Goal: Transaction & Acquisition: Purchase product/service

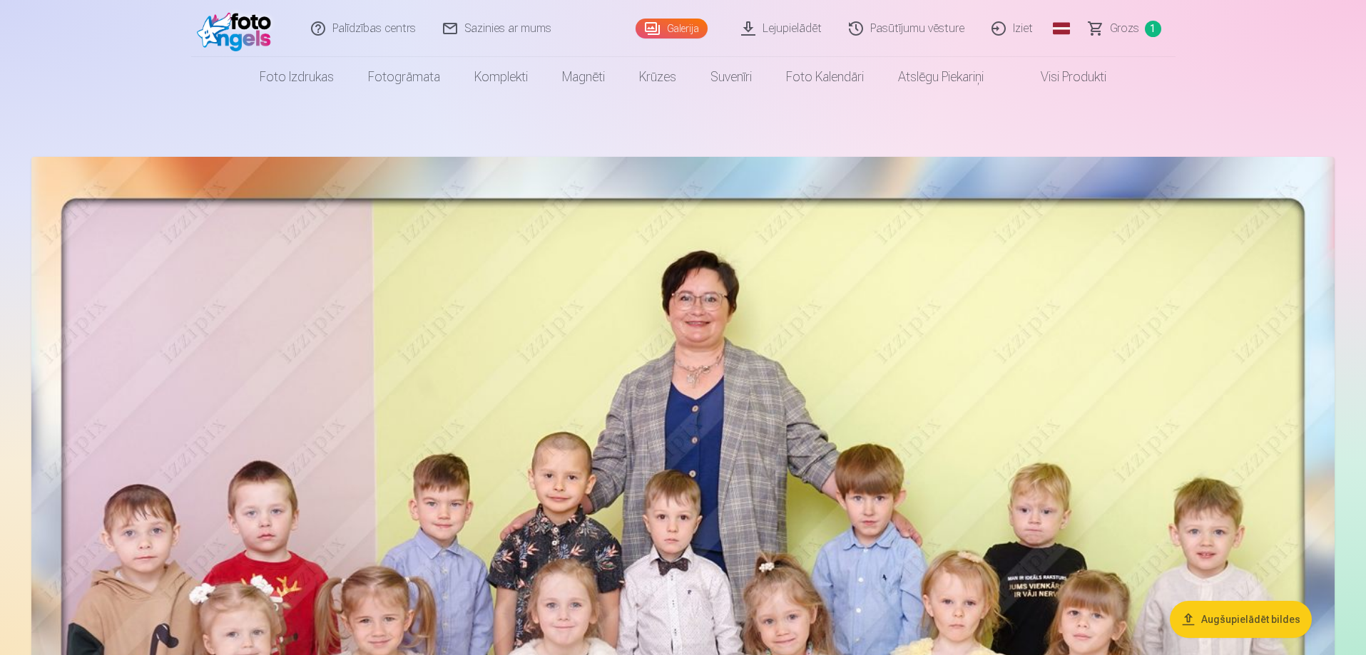
click at [1126, 26] on span "Grozs" at bounding box center [1124, 28] width 29 height 17
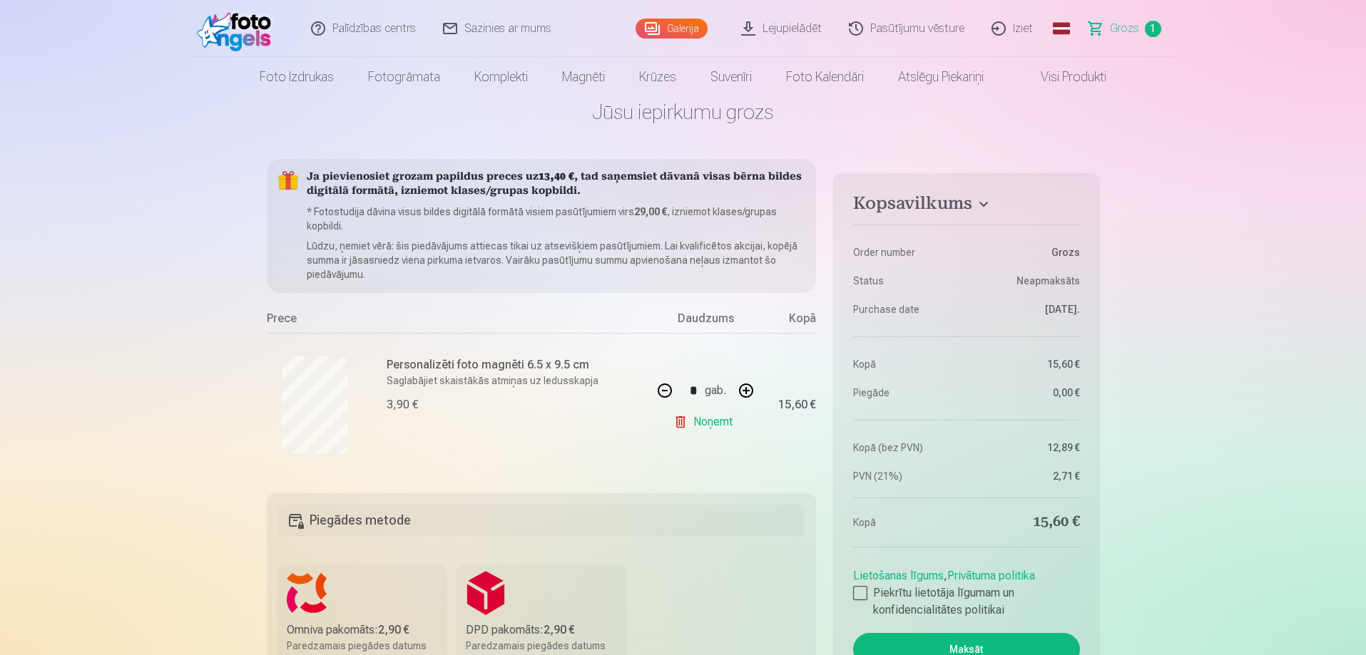
scroll to position [71, 0]
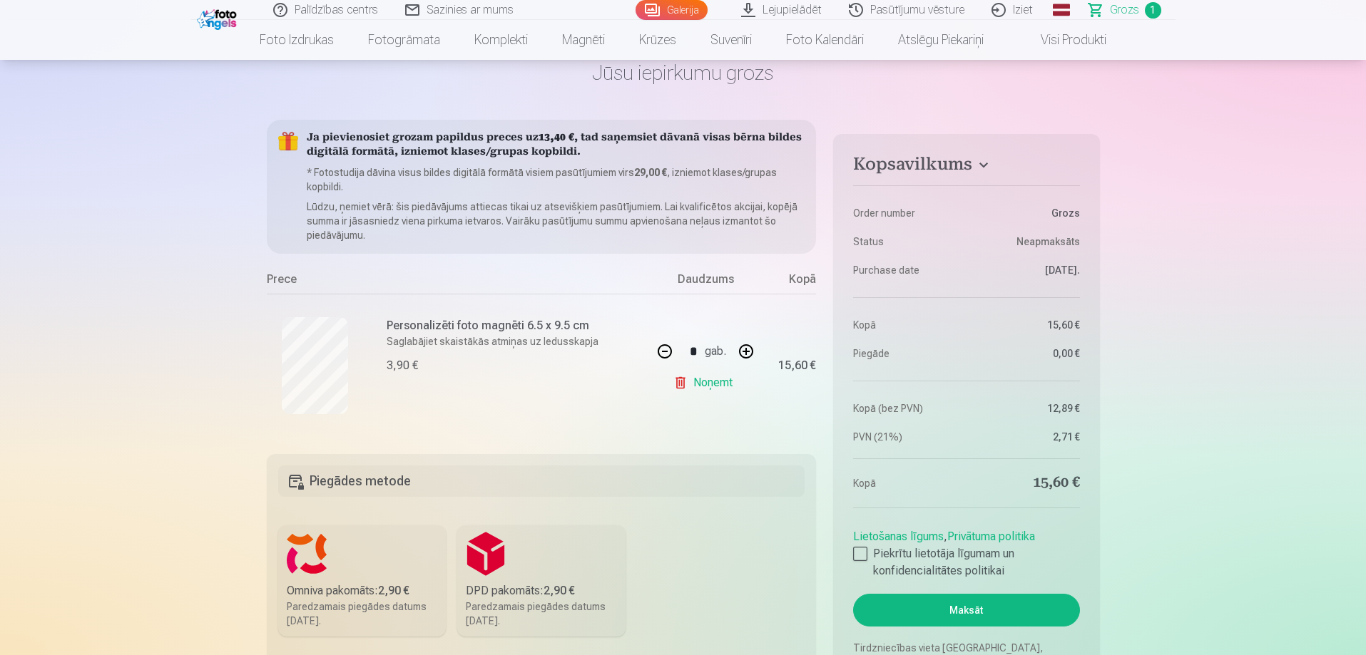
click at [746, 353] on button "button" at bounding box center [746, 351] width 34 height 34
click at [746, 353] on div "* gab." at bounding box center [706, 351] width 116 height 34
click at [752, 351] on button "button" at bounding box center [746, 351] width 34 height 34
type input "*"
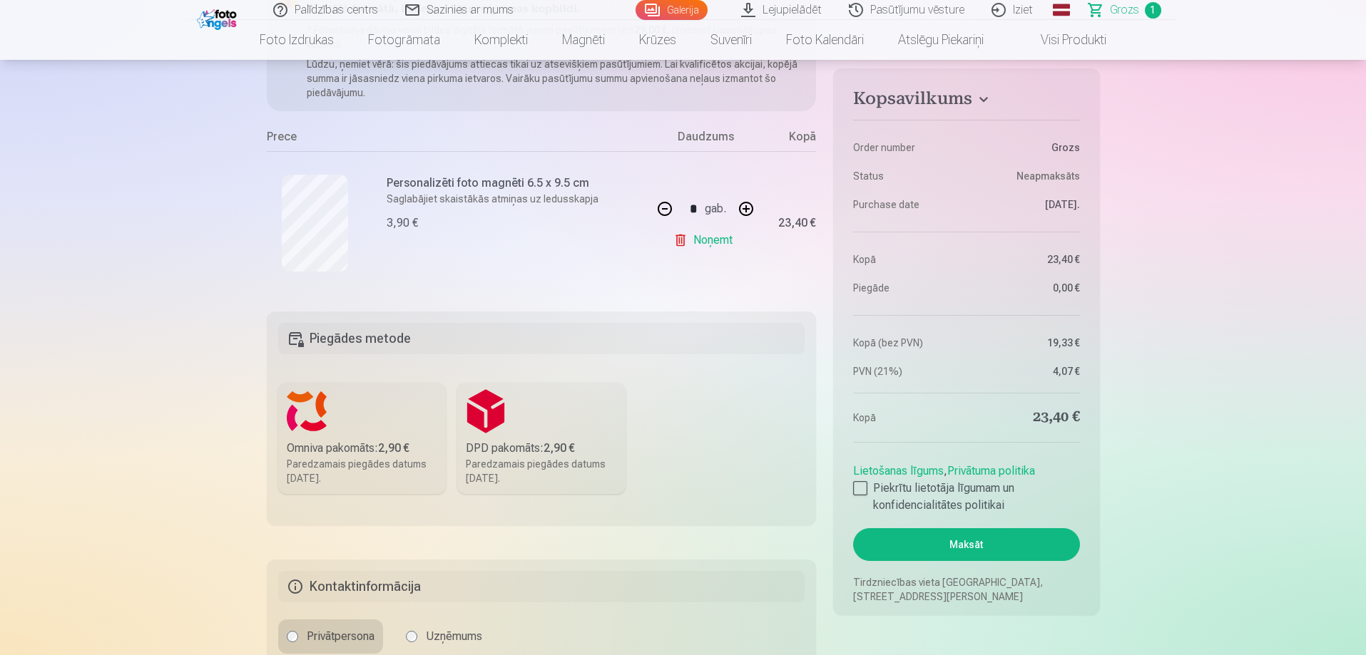
scroll to position [0, 0]
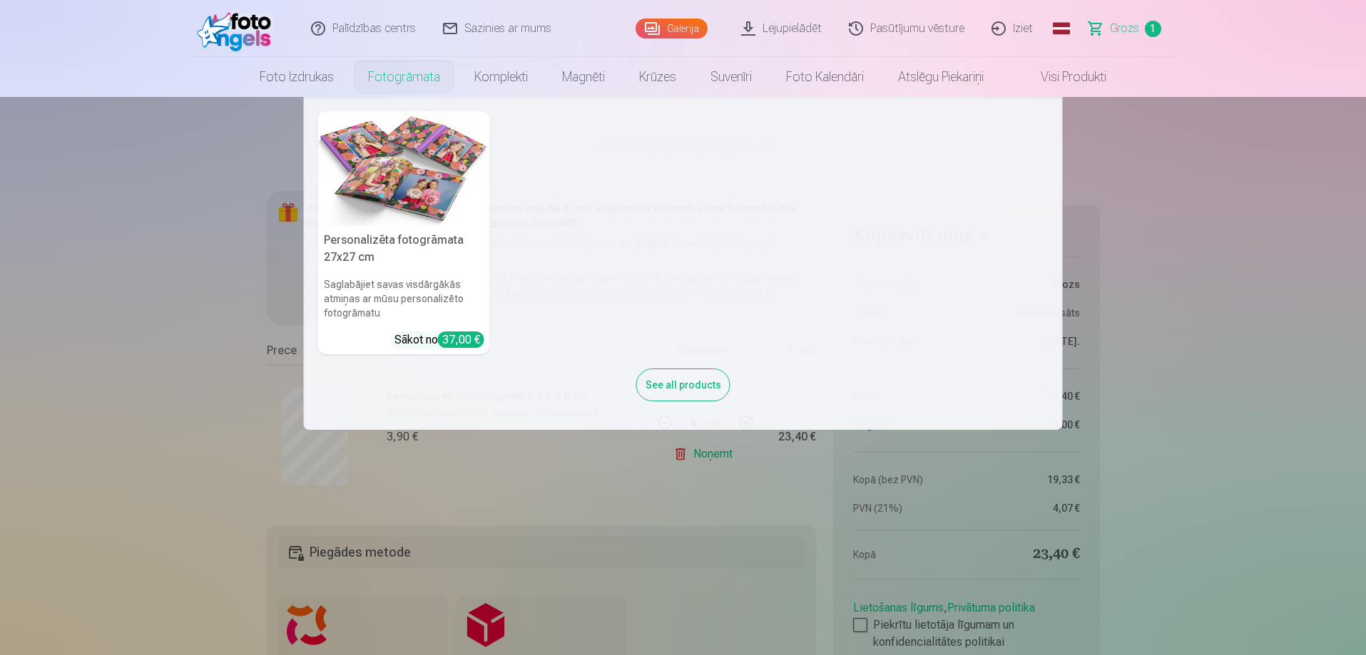
click at [174, 280] on nav "Personalizēta fotogrāmata 27x27 cm Saglabājiet savas visdārgākās atmiņas ar mūs…" at bounding box center [683, 263] width 1366 height 333
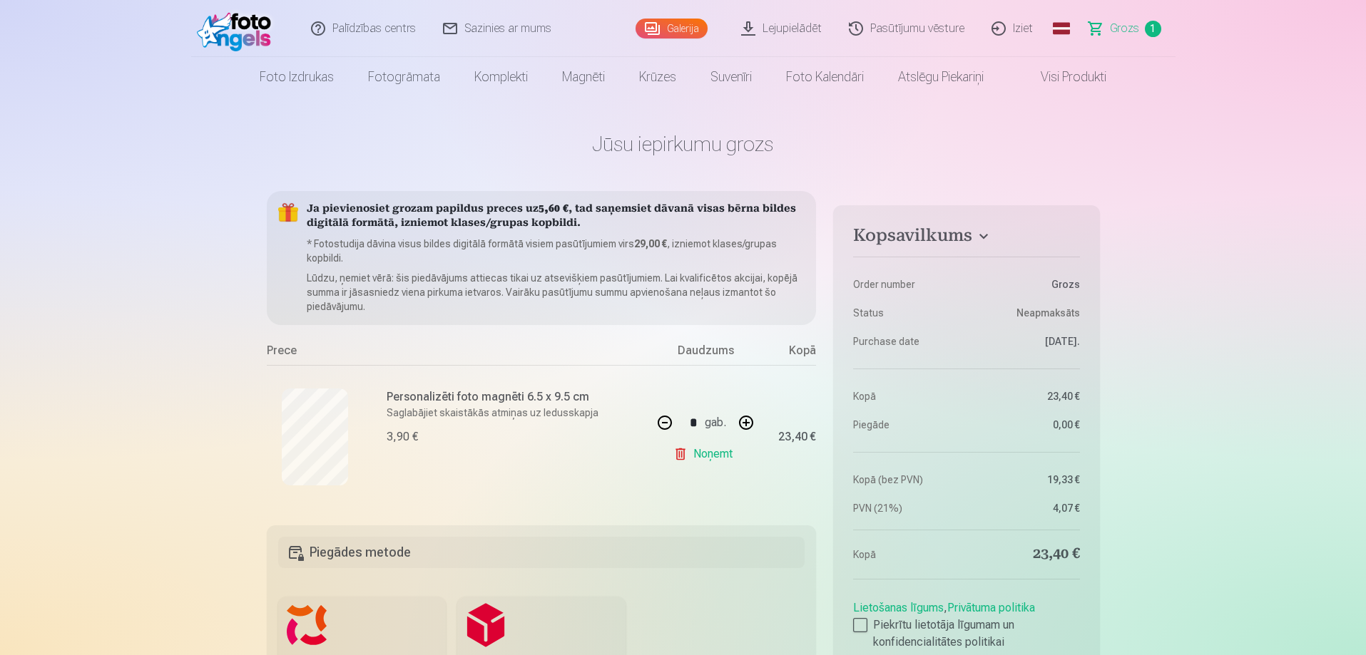
click at [666, 26] on link "Galerija" at bounding box center [671, 29] width 72 height 20
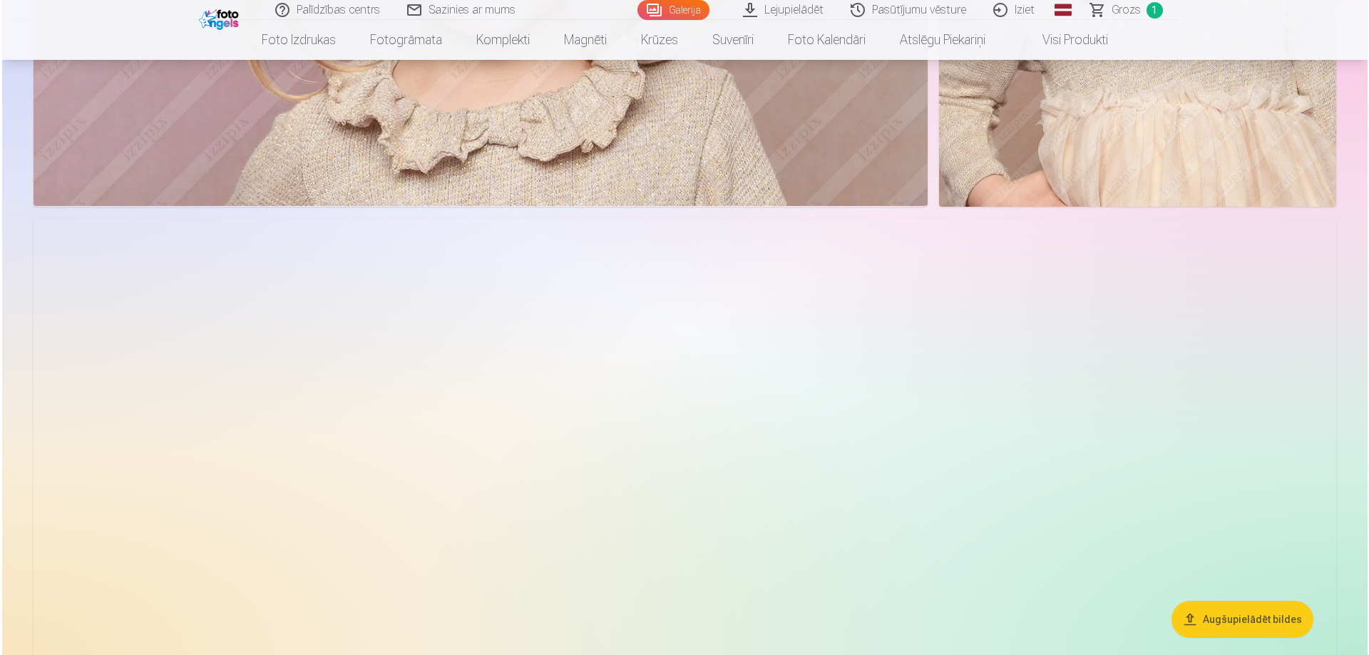
scroll to position [4208, 0]
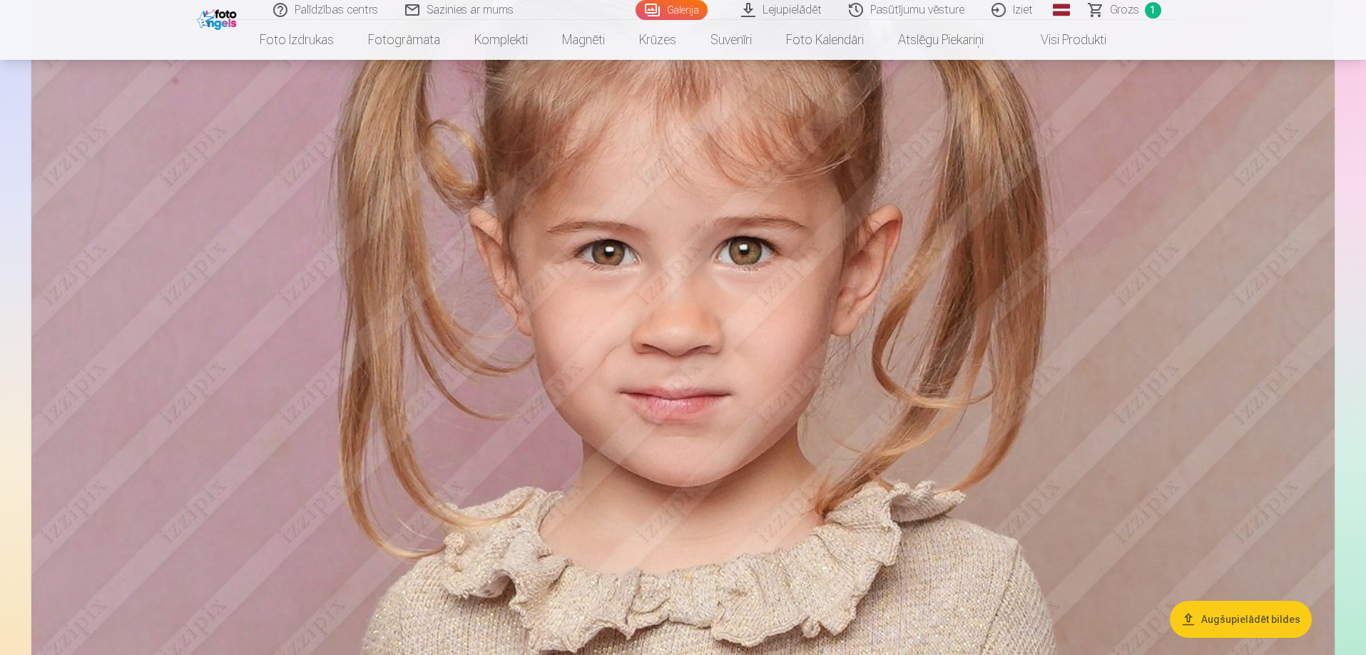
click at [740, 513] on img at bounding box center [682, 296] width 1303 height 869
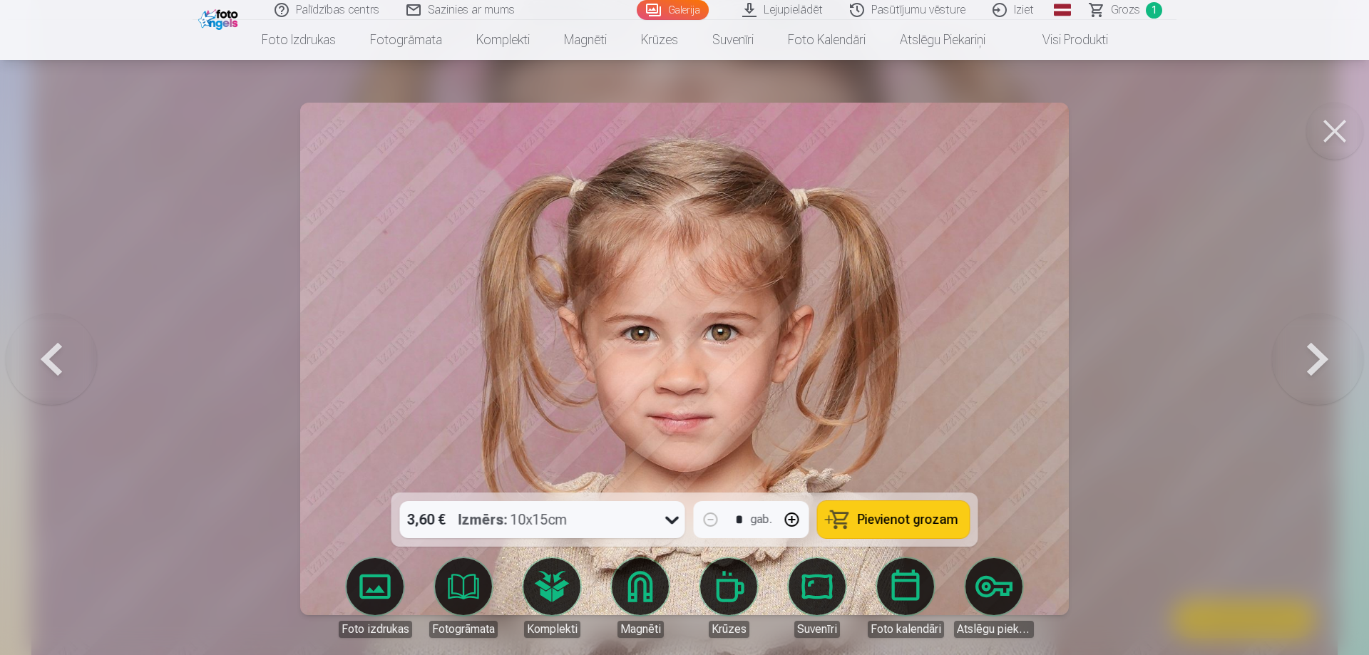
click at [1345, 123] on button at bounding box center [1335, 131] width 57 height 57
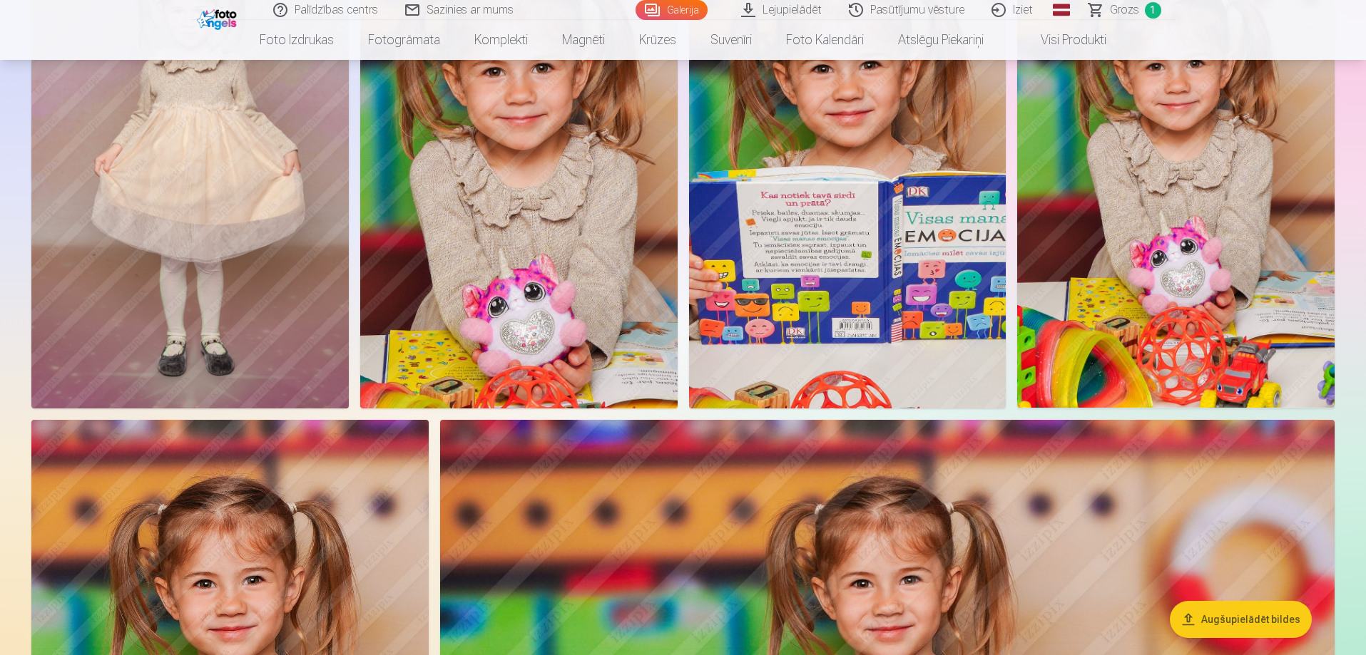
click at [589, 361] on img at bounding box center [518, 170] width 317 height 476
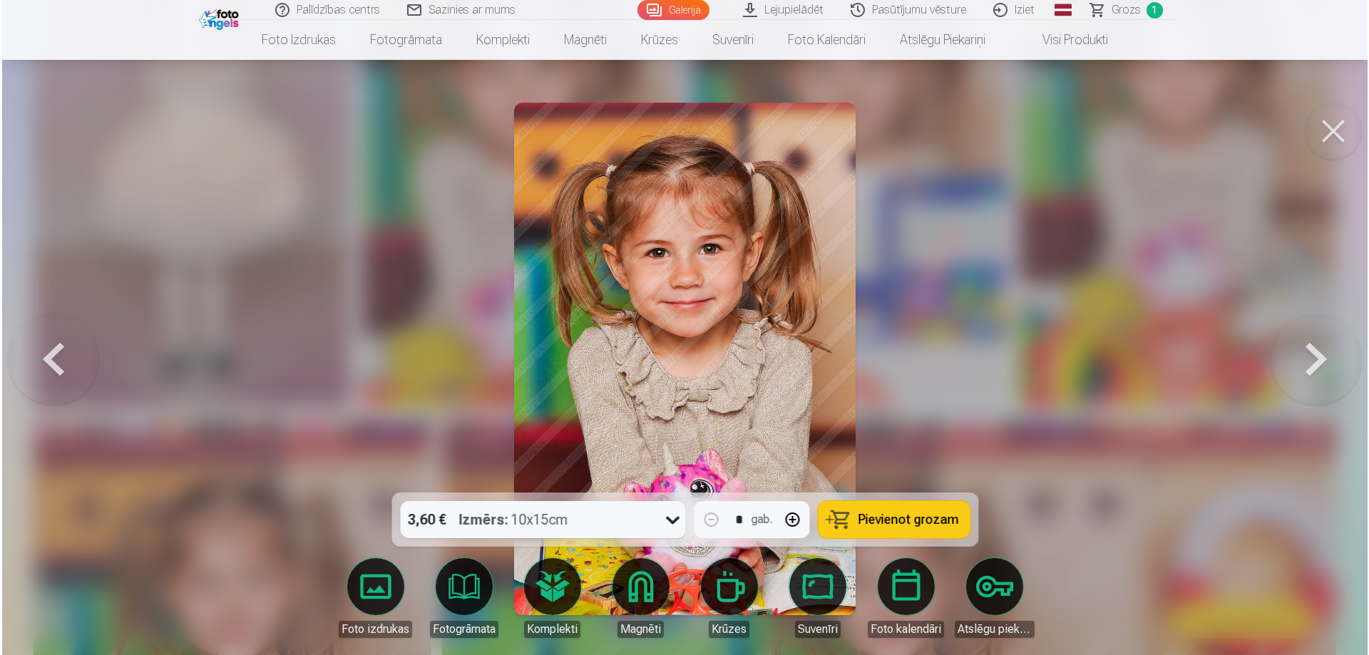
scroll to position [5639, 0]
click at [1334, 133] on button at bounding box center [1335, 131] width 57 height 57
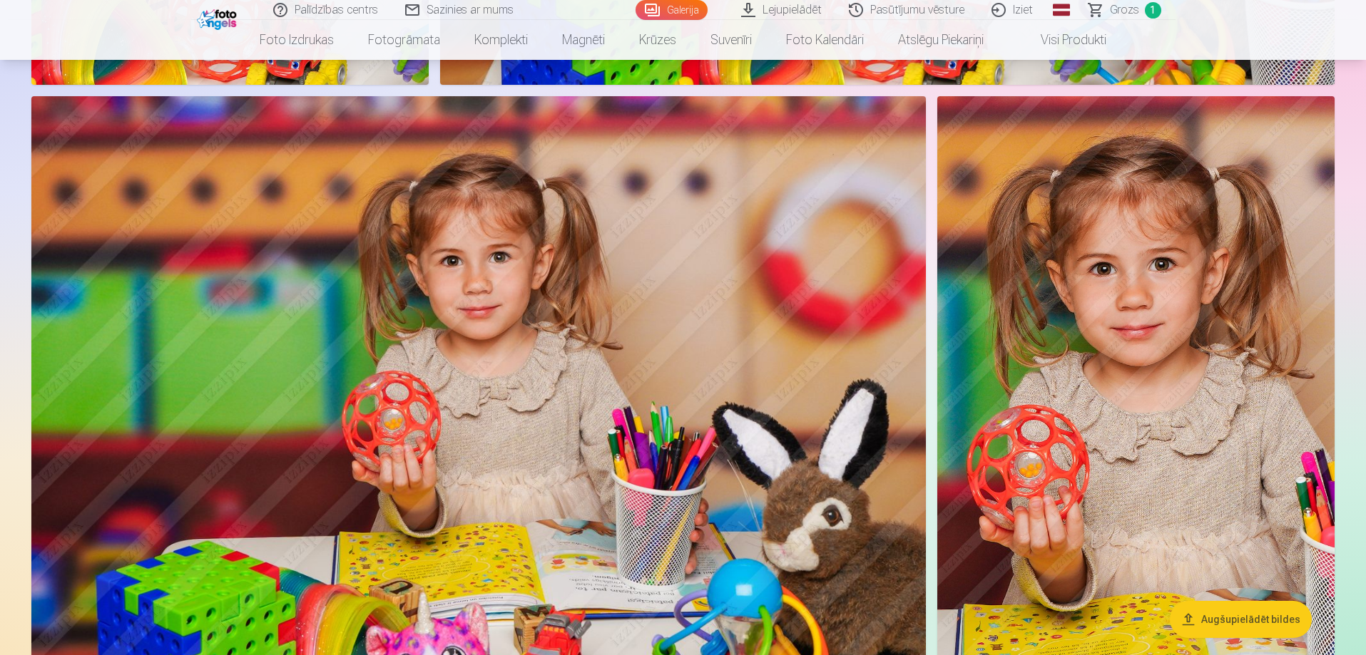
scroll to position [6551, 0]
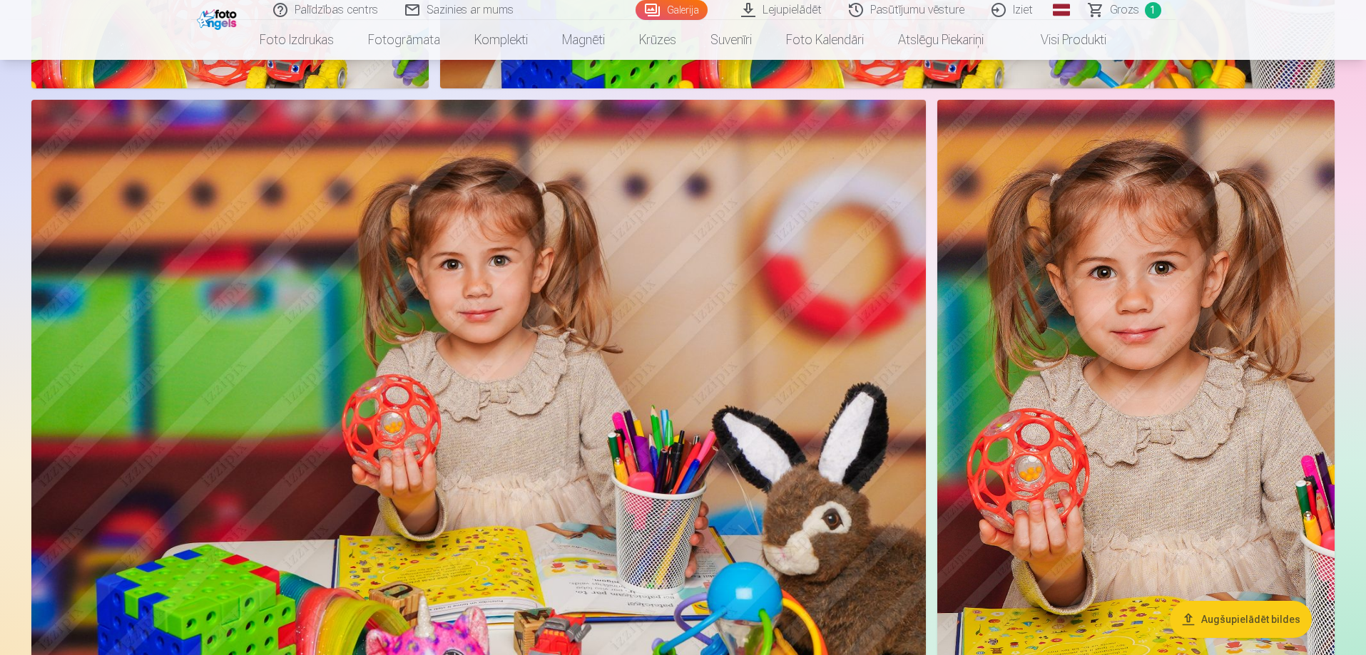
click at [672, 434] on img at bounding box center [478, 398] width 894 height 596
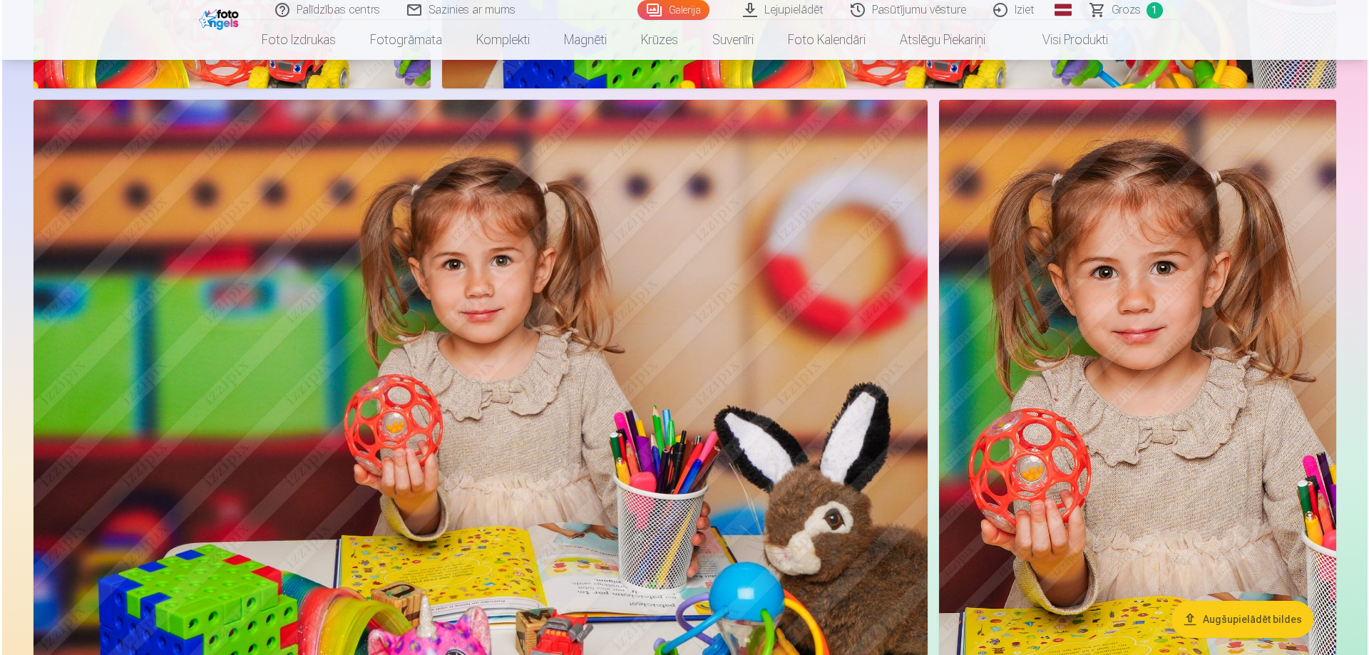
scroll to position [6567, 0]
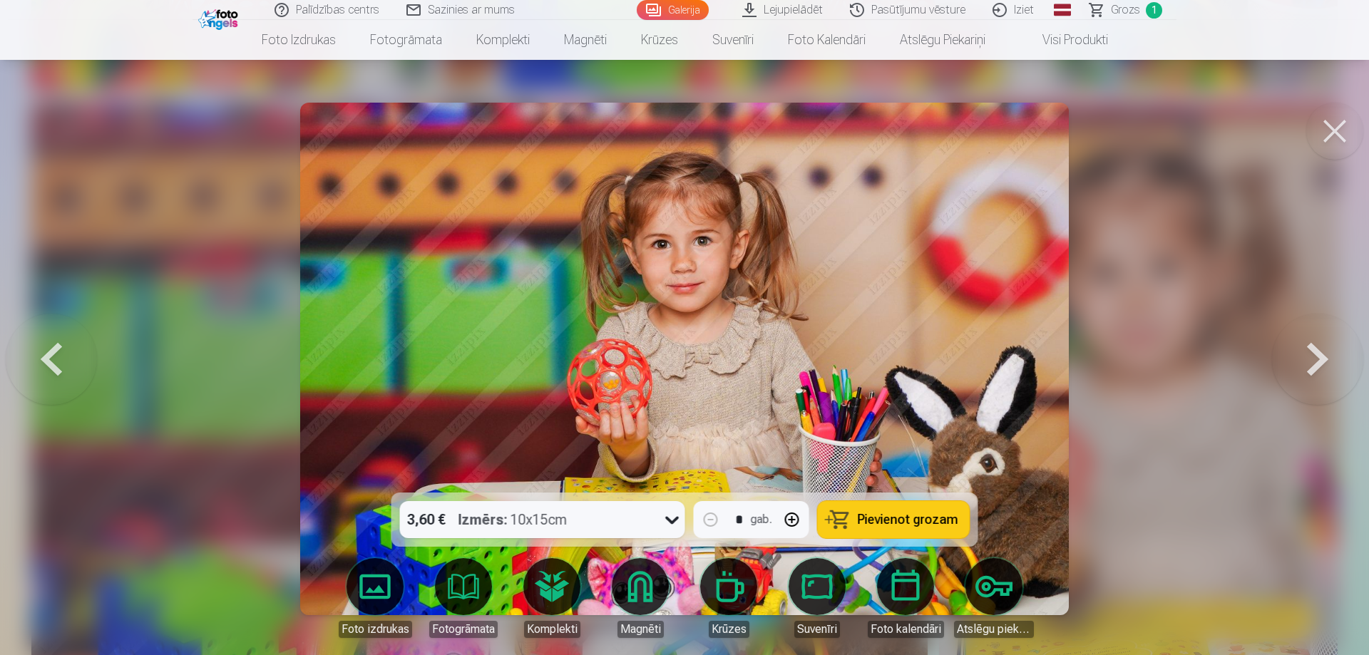
click at [1329, 131] on button at bounding box center [1335, 131] width 57 height 57
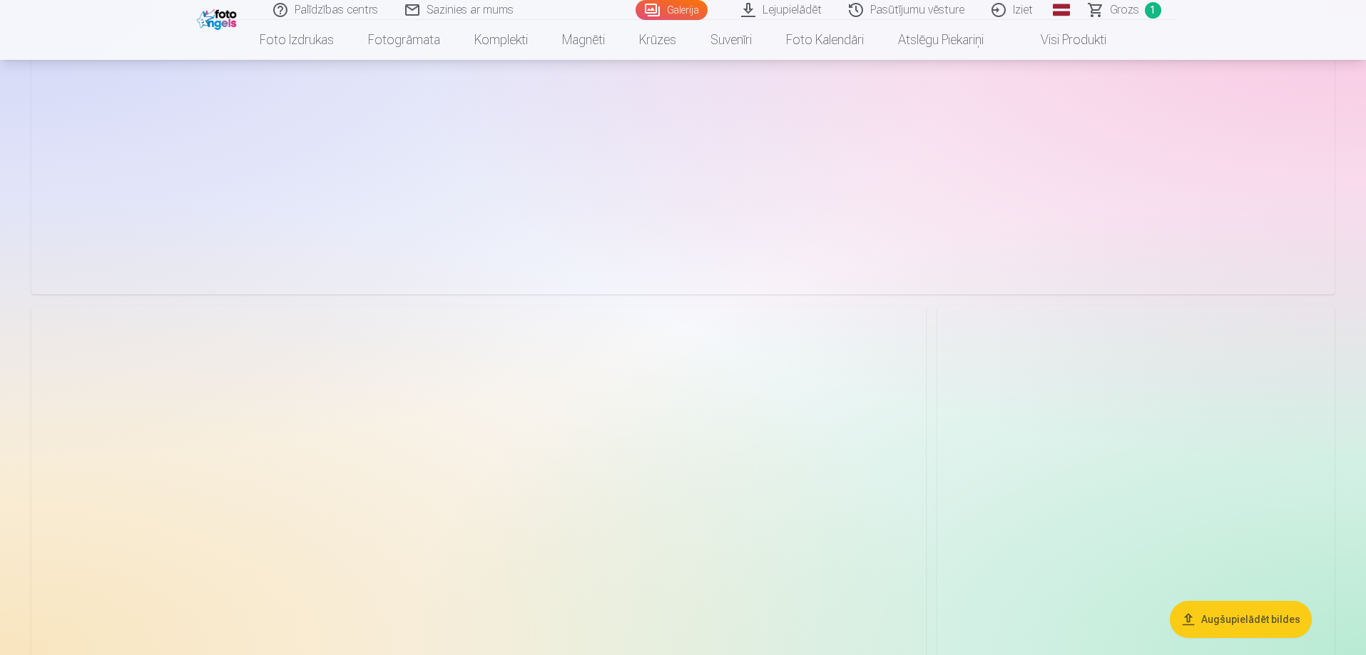
scroll to position [9404, 0]
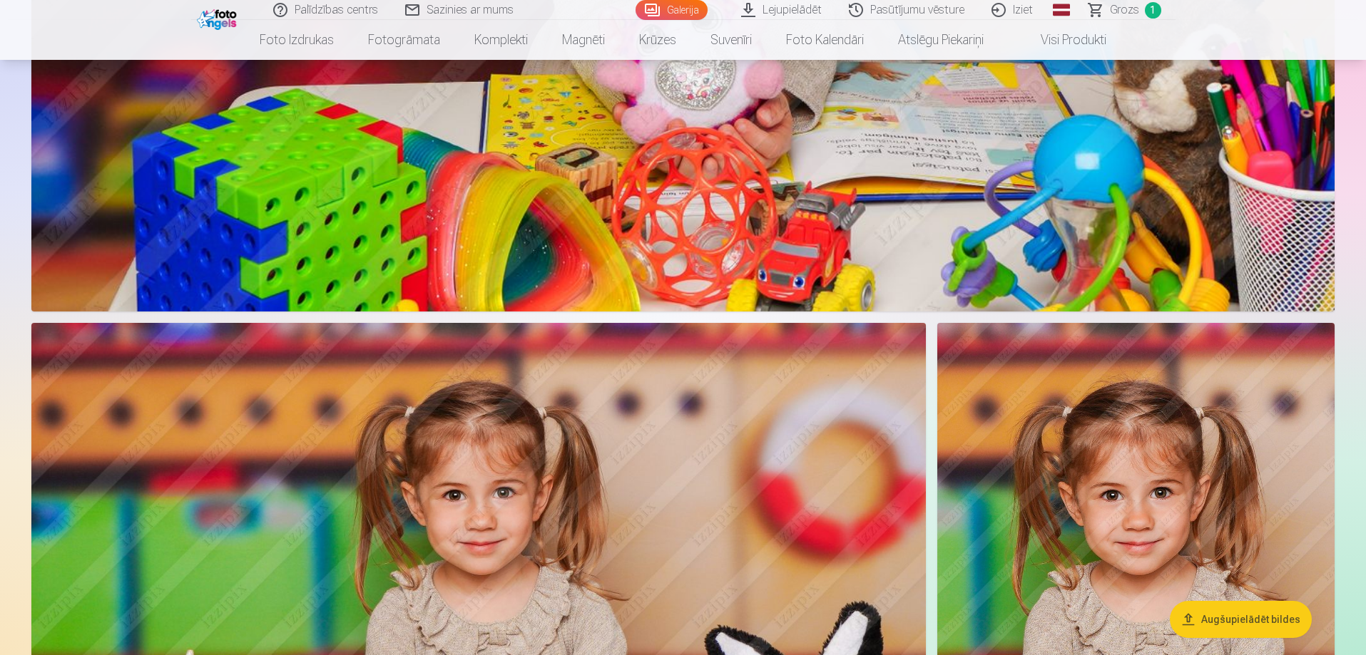
click at [329, 459] on img at bounding box center [478, 621] width 894 height 596
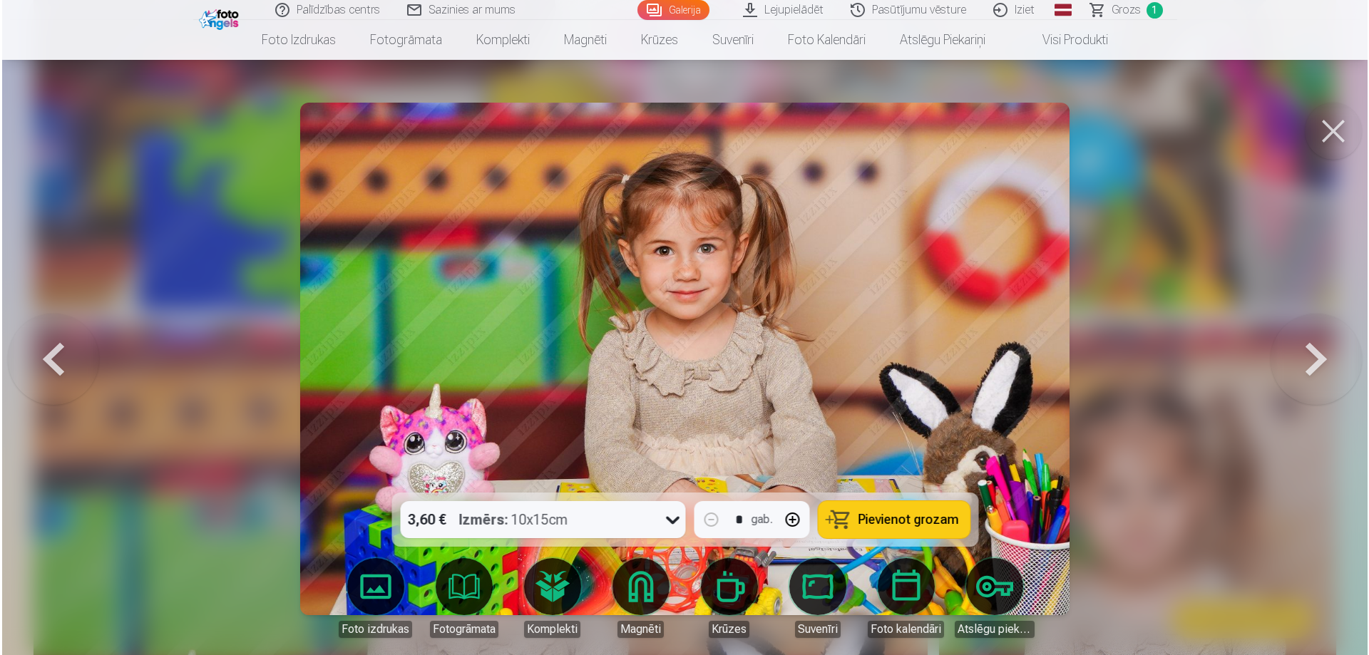
scroll to position [9428, 0]
click at [1326, 143] on button at bounding box center [1335, 131] width 57 height 57
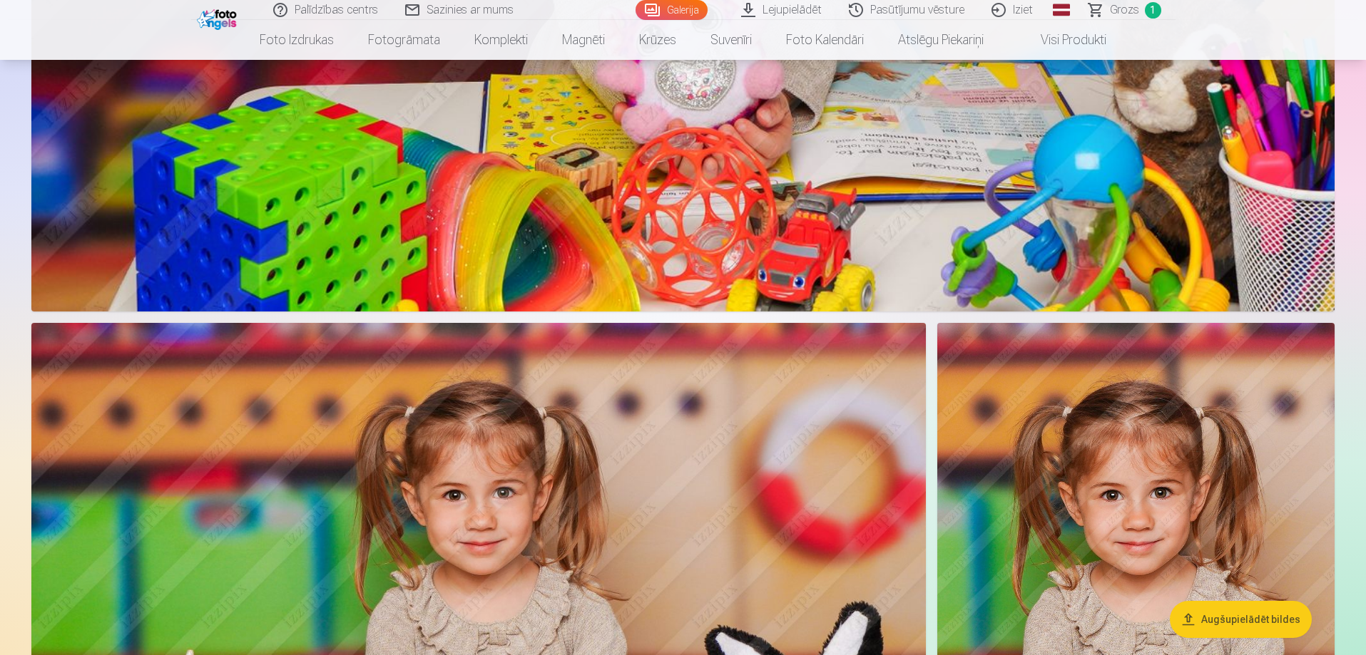
click at [1172, 553] on img at bounding box center [1135, 621] width 397 height 596
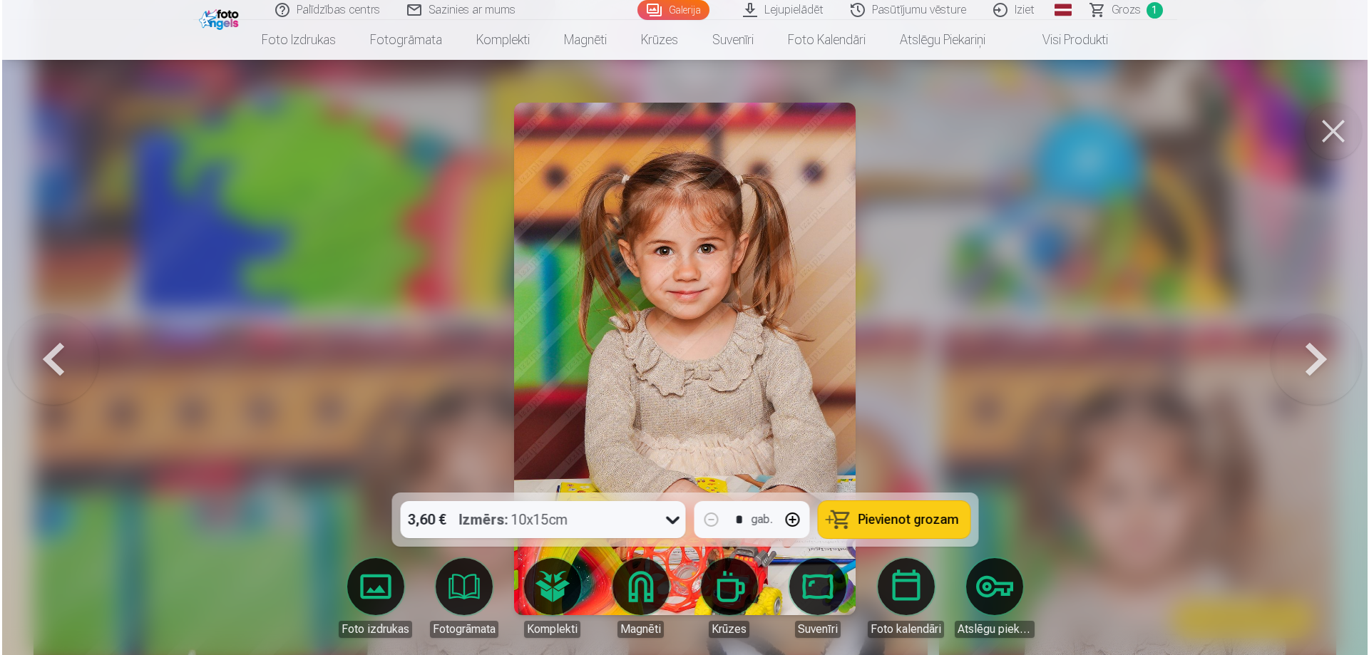
scroll to position [9428, 0]
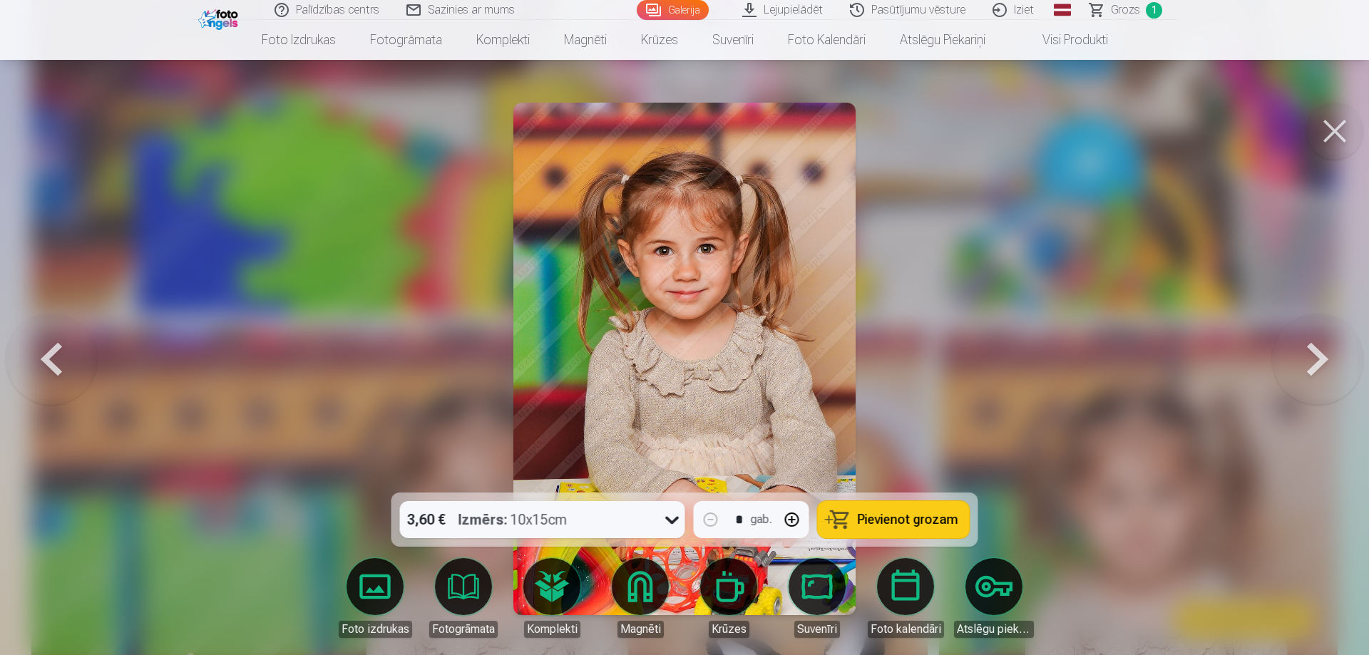
click at [1327, 130] on button at bounding box center [1335, 131] width 57 height 57
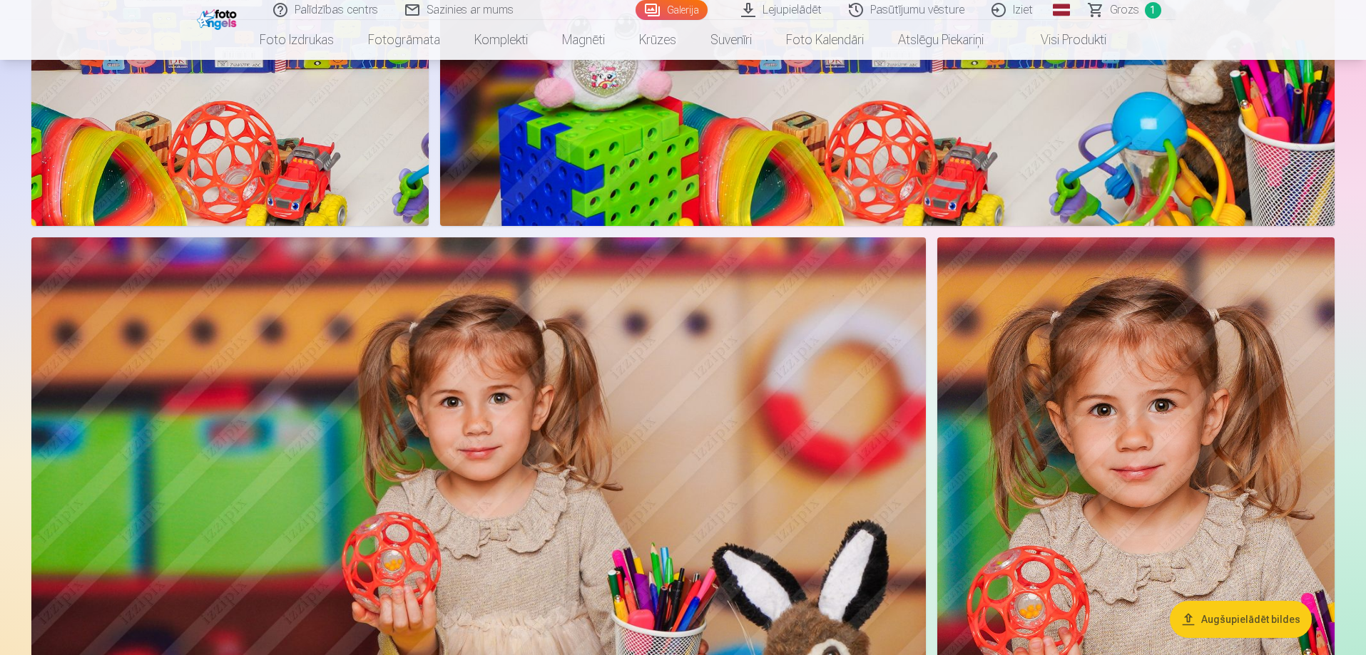
scroll to position [6337, 0]
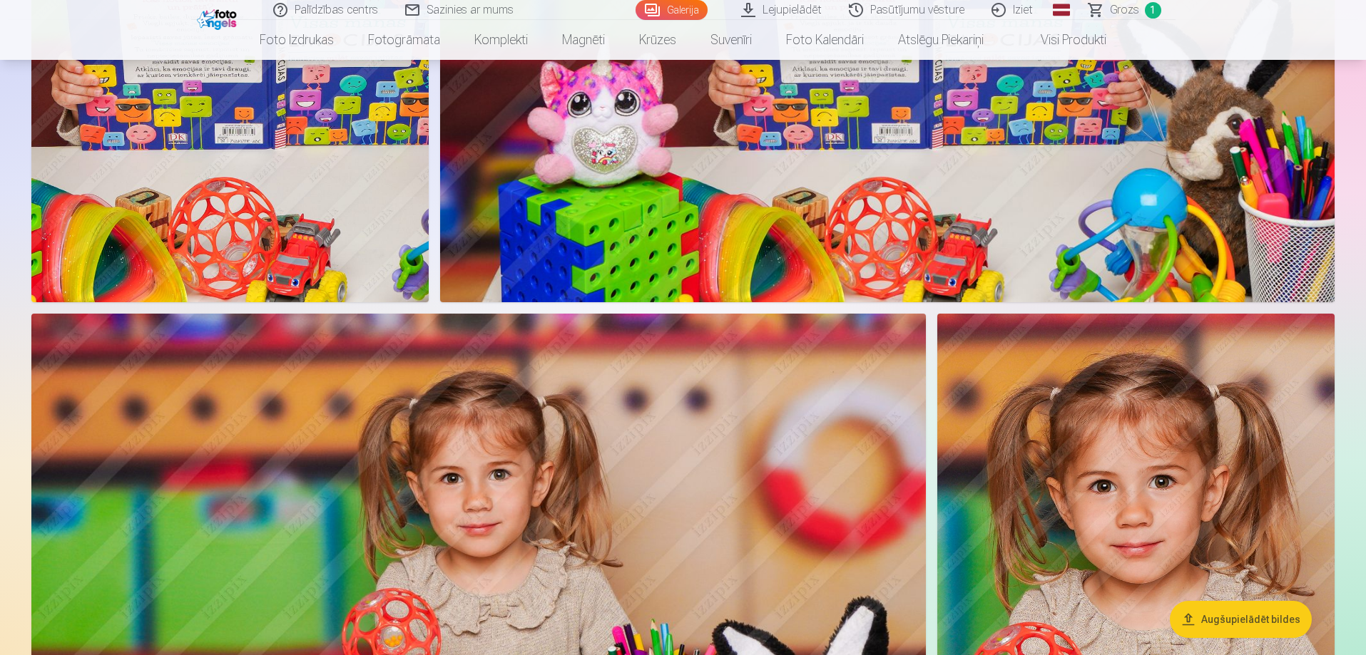
click at [742, 541] on img at bounding box center [478, 612] width 894 height 596
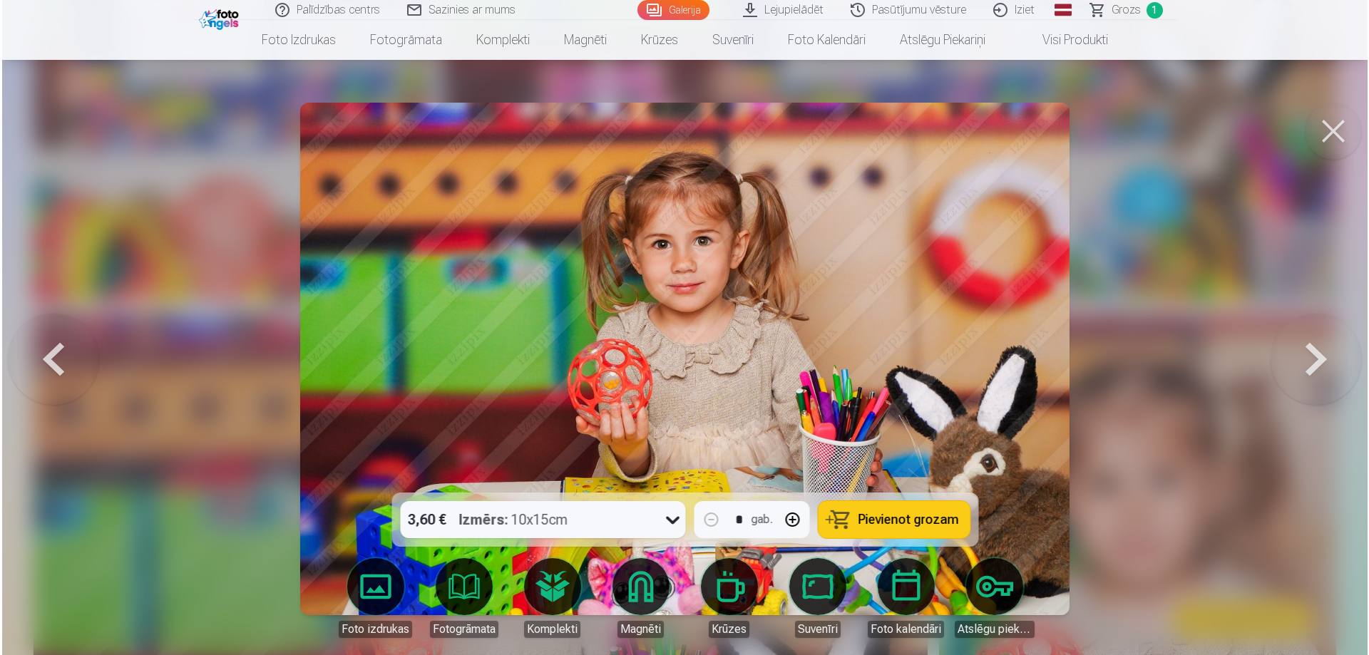
scroll to position [6353, 0]
click at [1332, 132] on button at bounding box center [1335, 131] width 57 height 57
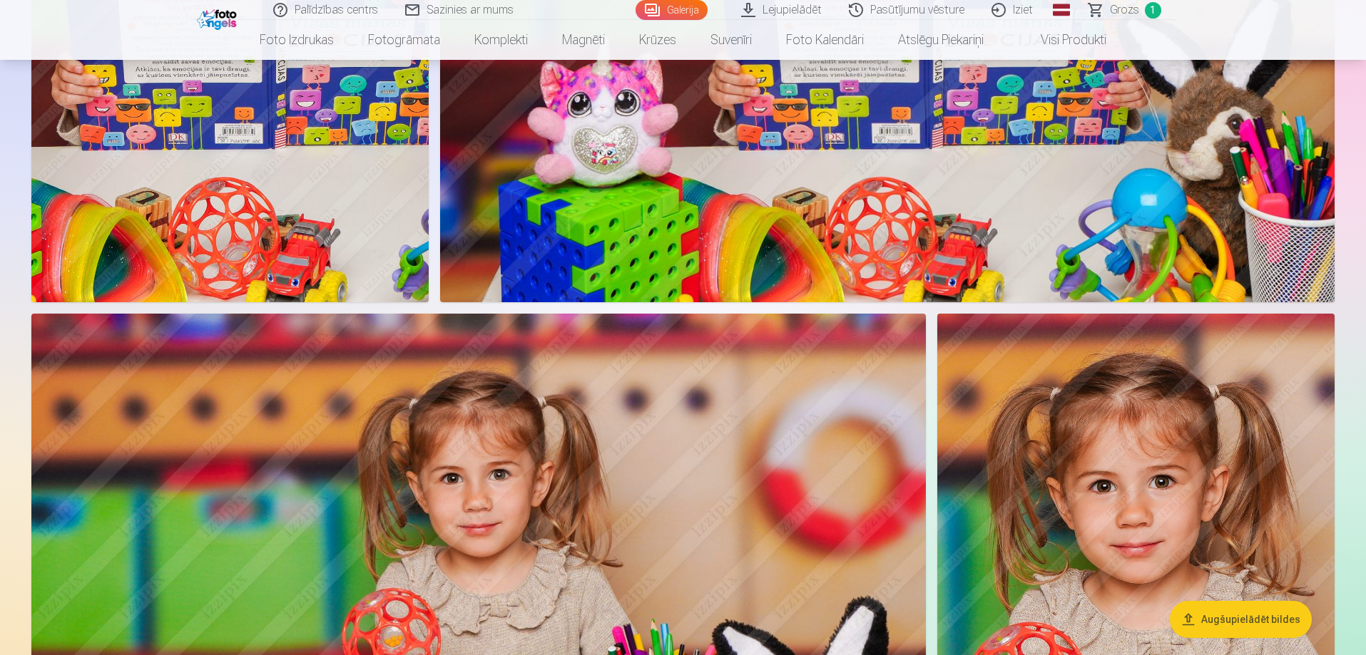
click at [1092, 488] on img at bounding box center [1135, 612] width 397 height 596
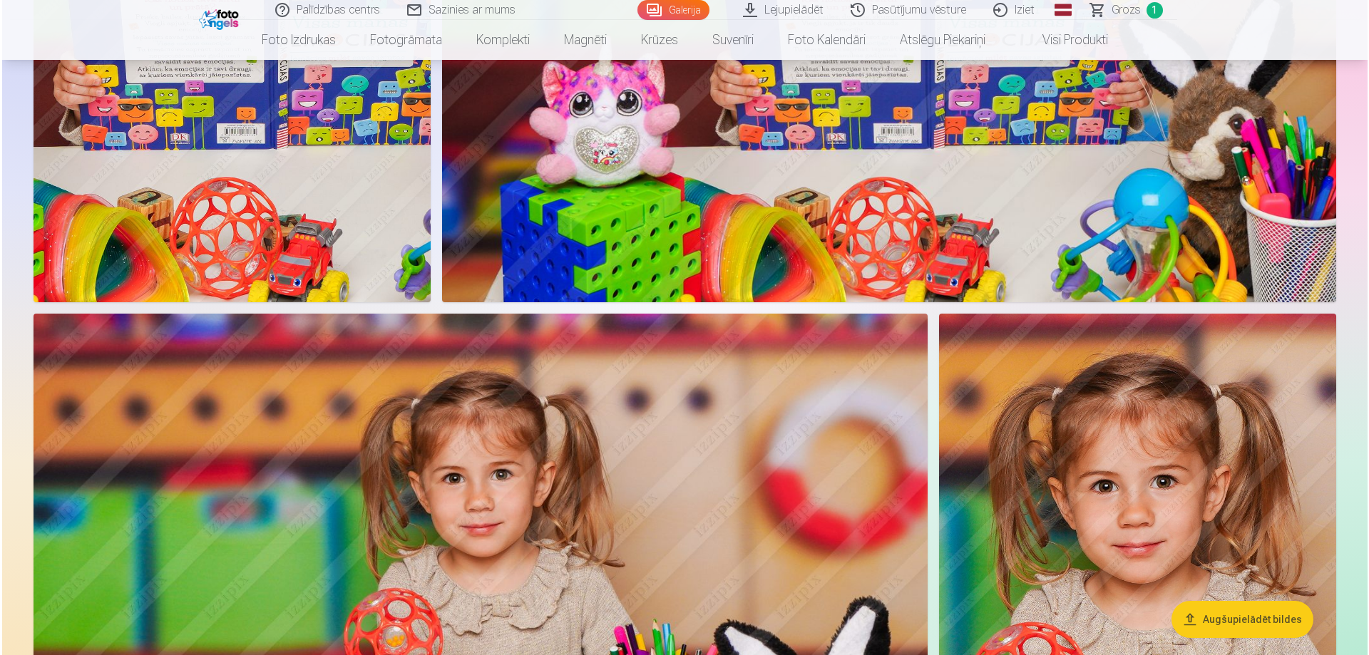
scroll to position [6353, 0]
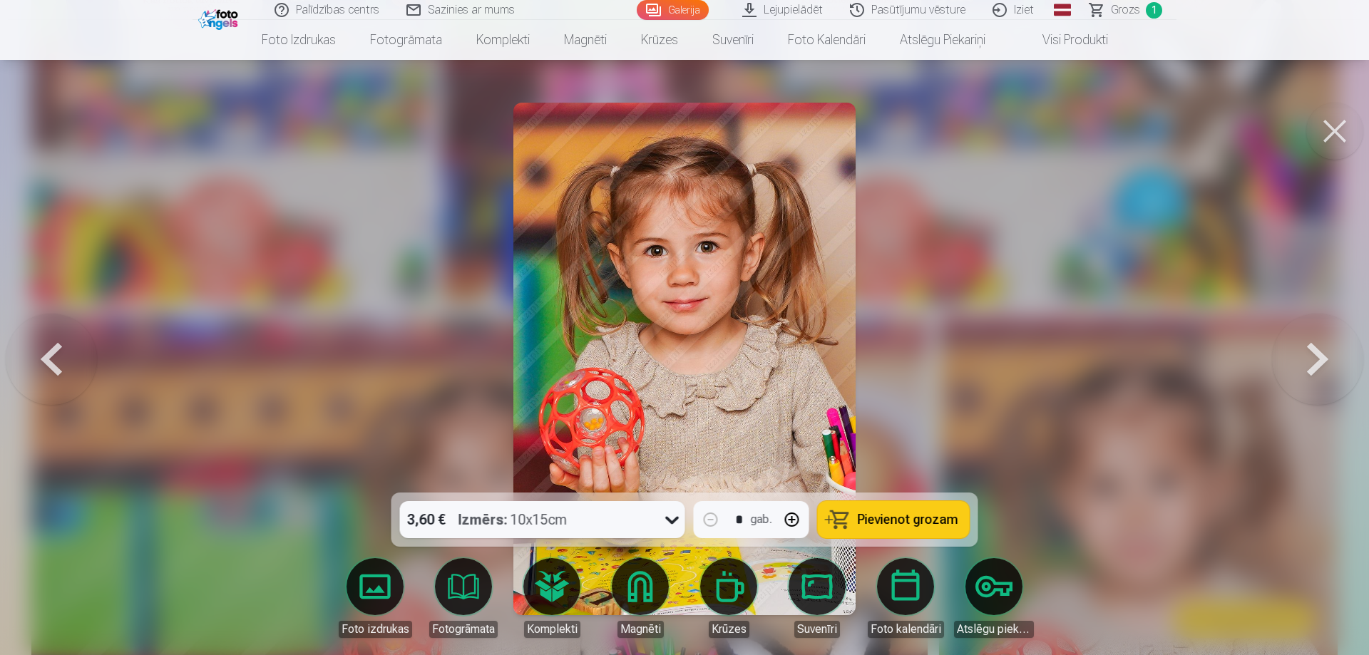
click at [894, 517] on span "Pievienot grozam" at bounding box center [908, 519] width 101 height 13
click at [1126, 9] on span "Grozs" at bounding box center [1125, 9] width 29 height 17
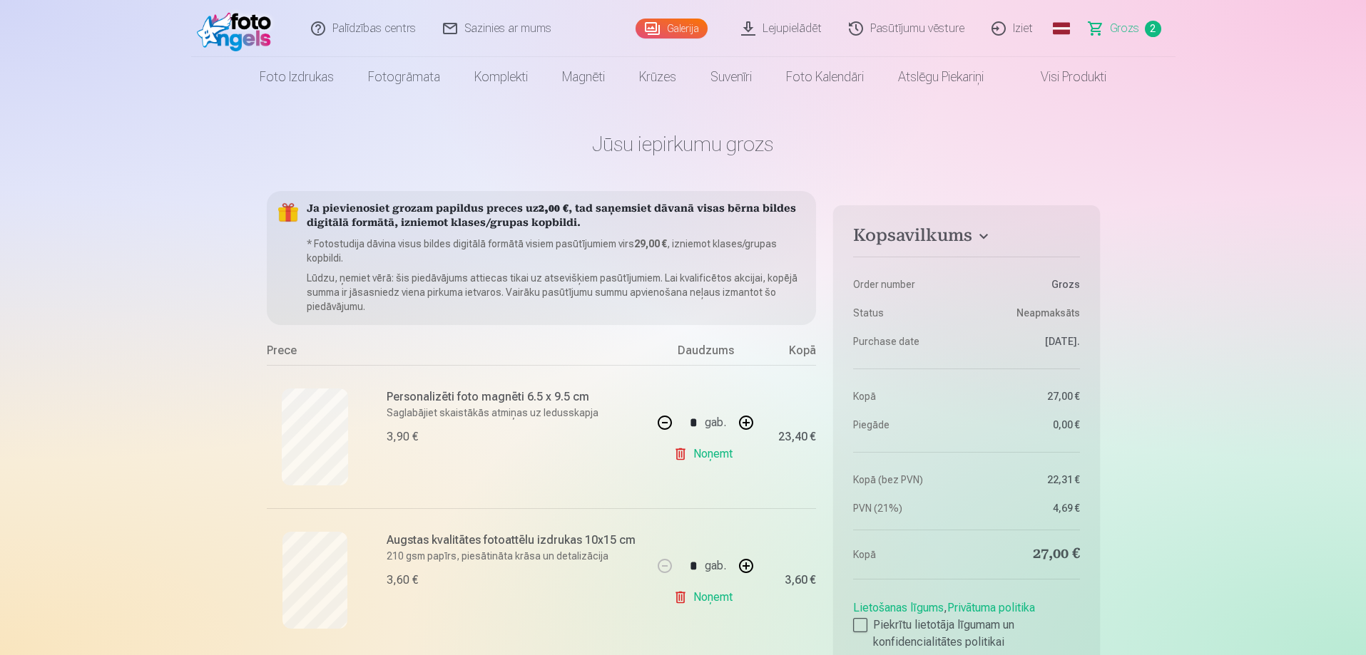
click at [1018, 31] on link "Iziet" at bounding box center [1012, 28] width 68 height 57
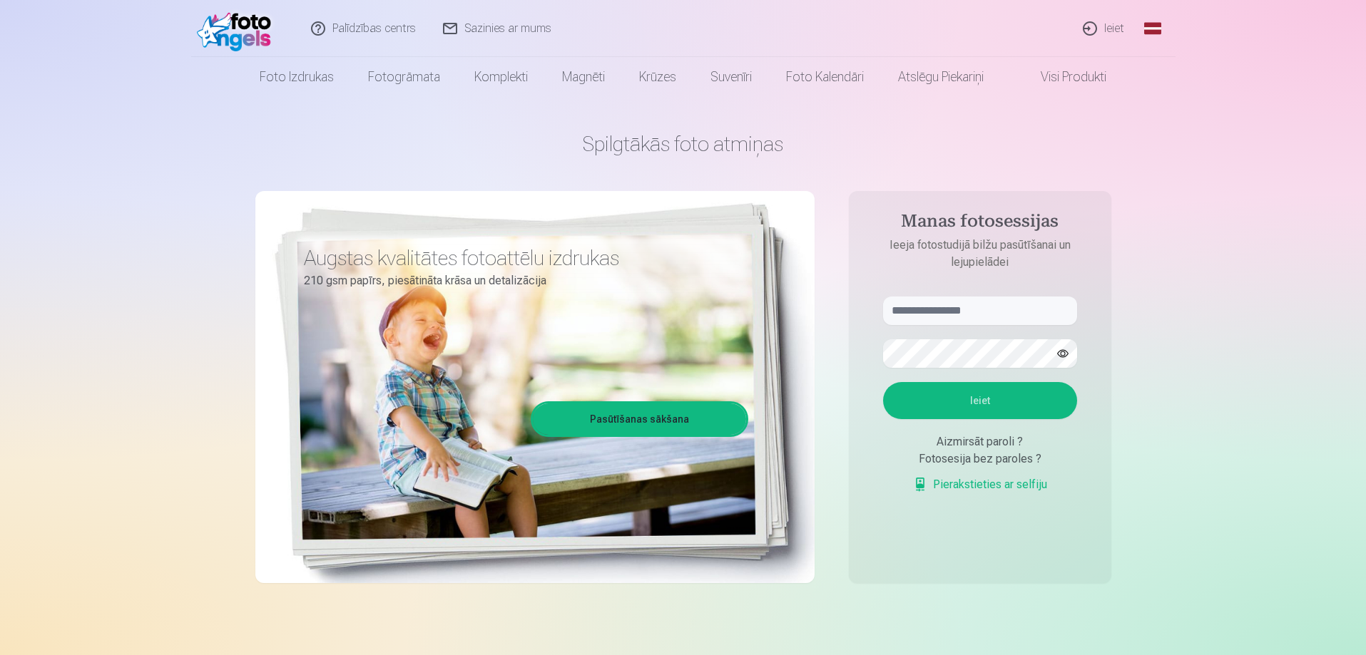
click at [1098, 23] on link "Ieiet" at bounding box center [1104, 28] width 68 height 57
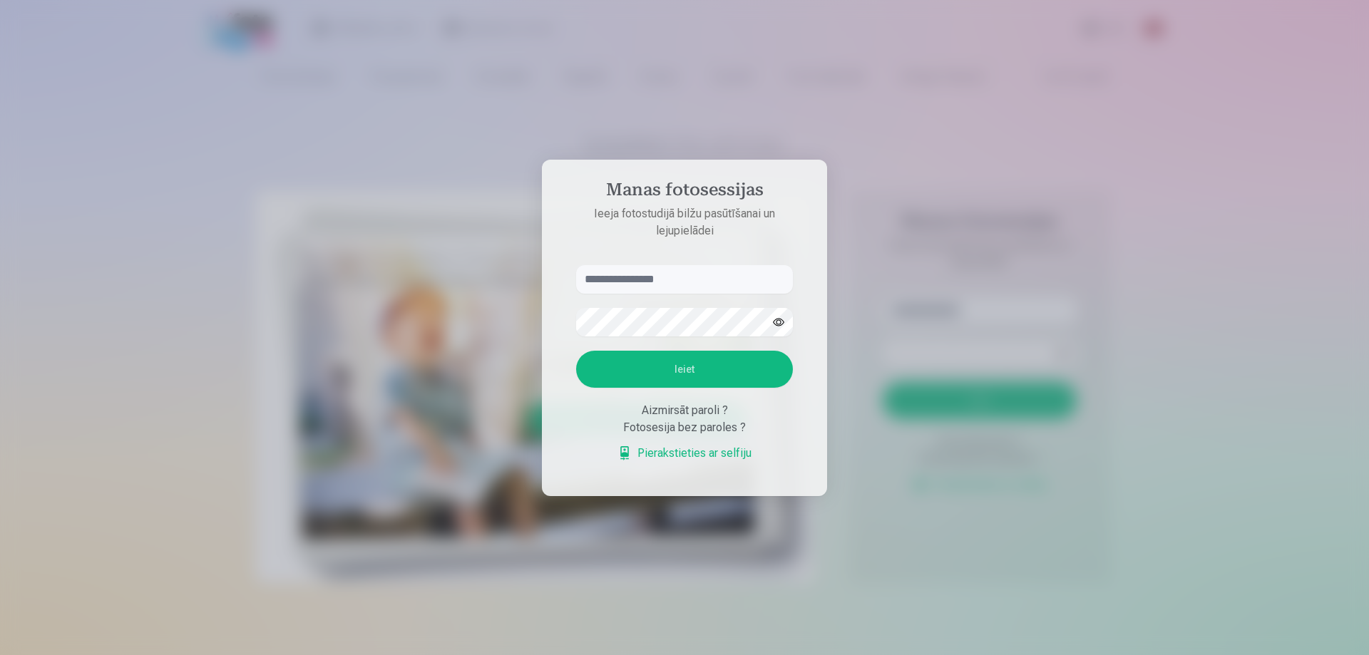
click at [638, 275] on input "text" at bounding box center [684, 279] width 217 height 29
type input "**********"
click at [576, 351] on button "Ieiet" at bounding box center [684, 369] width 217 height 37
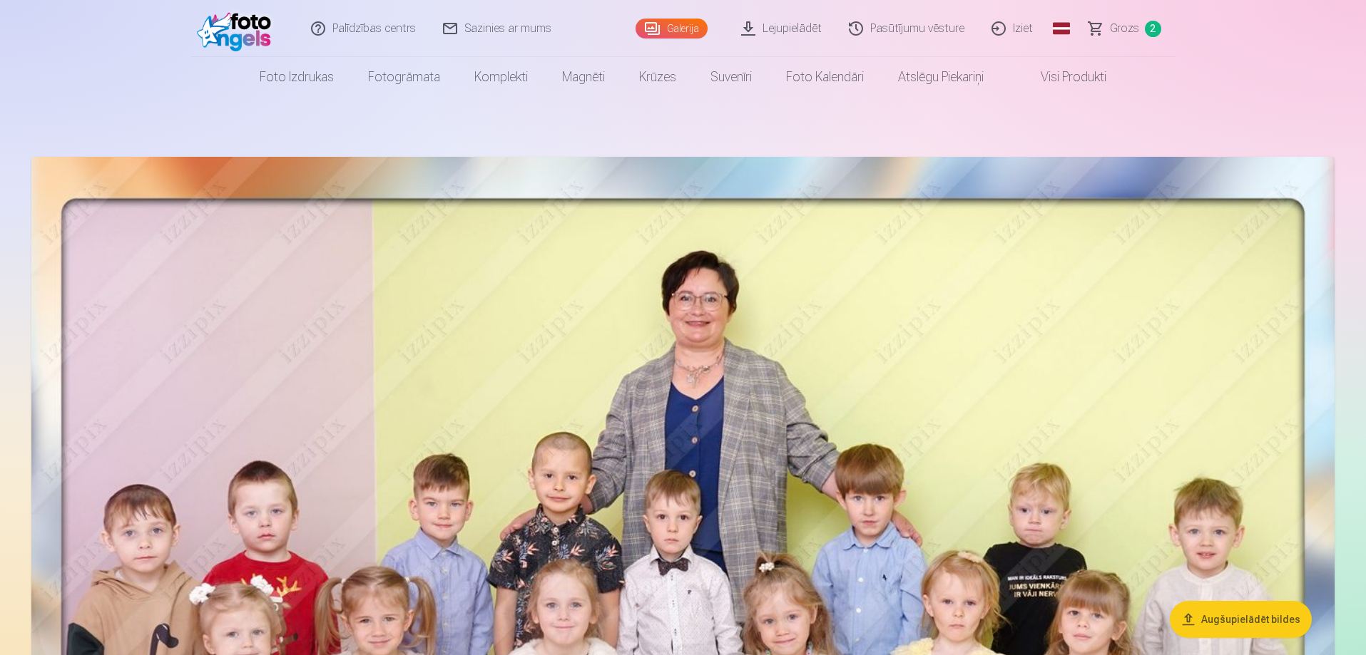
click at [1115, 24] on span "Grozs" at bounding box center [1124, 28] width 29 height 17
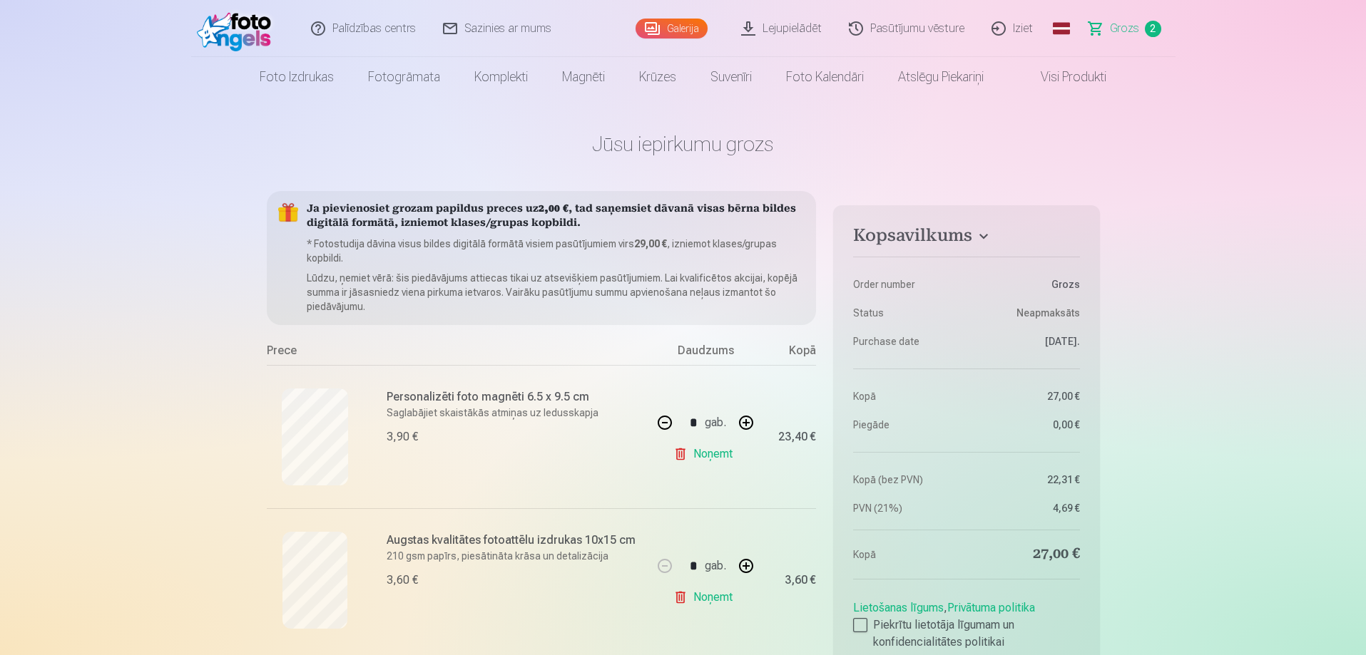
click at [1013, 27] on link "Iziet" at bounding box center [1012, 28] width 68 height 57
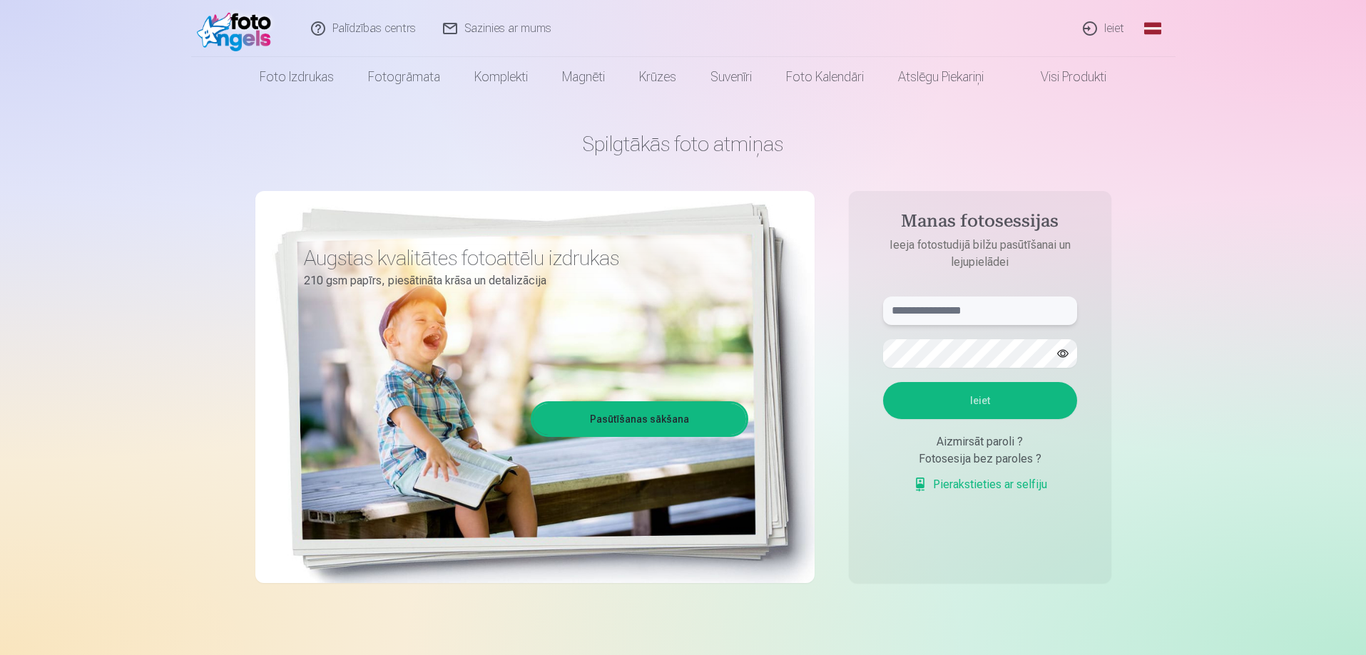
click at [956, 312] on input "text" at bounding box center [980, 311] width 194 height 29
type input "**********"
click at [883, 382] on button "Ieiet" at bounding box center [980, 400] width 194 height 37
